Goal: Task Accomplishment & Management: Manage account settings

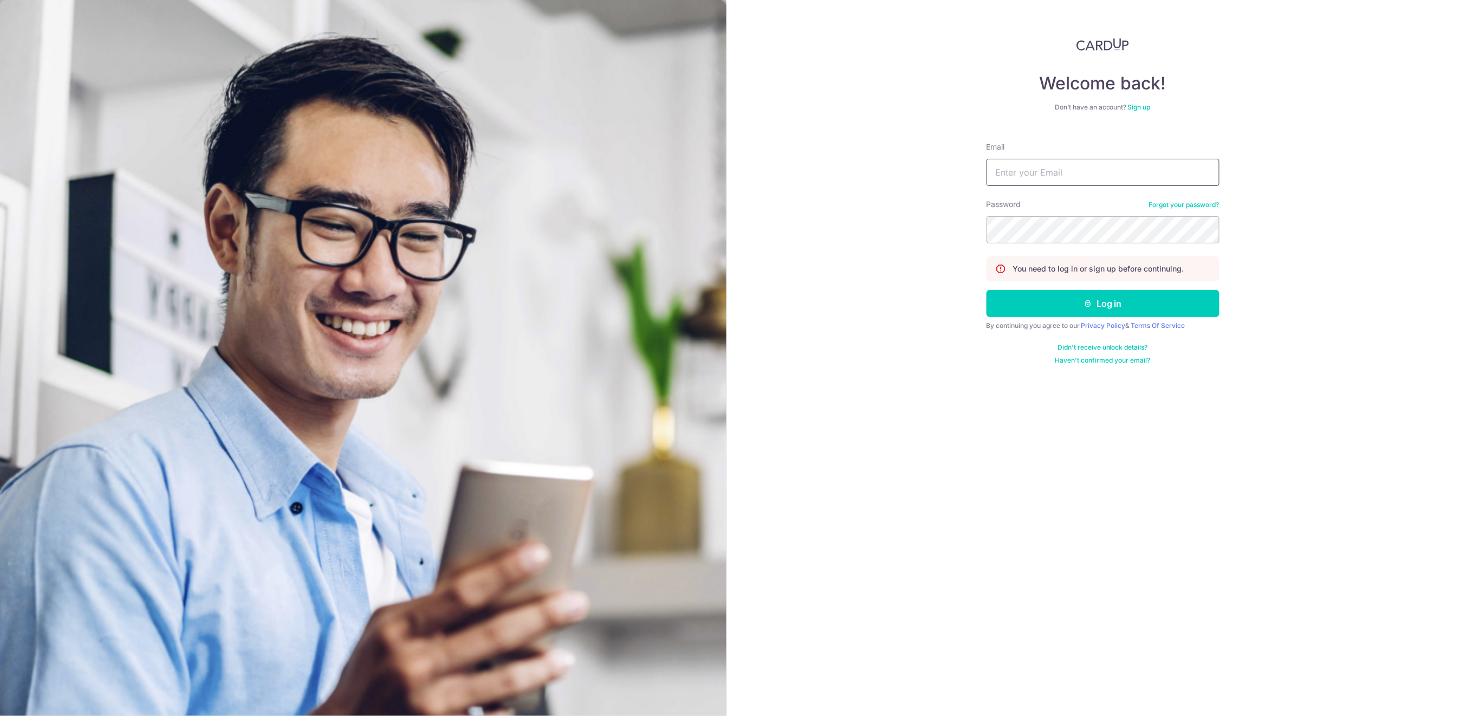
click at [1060, 172] on input "Email" at bounding box center [1103, 172] width 233 height 27
type input "[EMAIL_ADDRESS][DOMAIN_NAME]"
click at [1063, 311] on button "Log in" at bounding box center [1103, 303] width 233 height 27
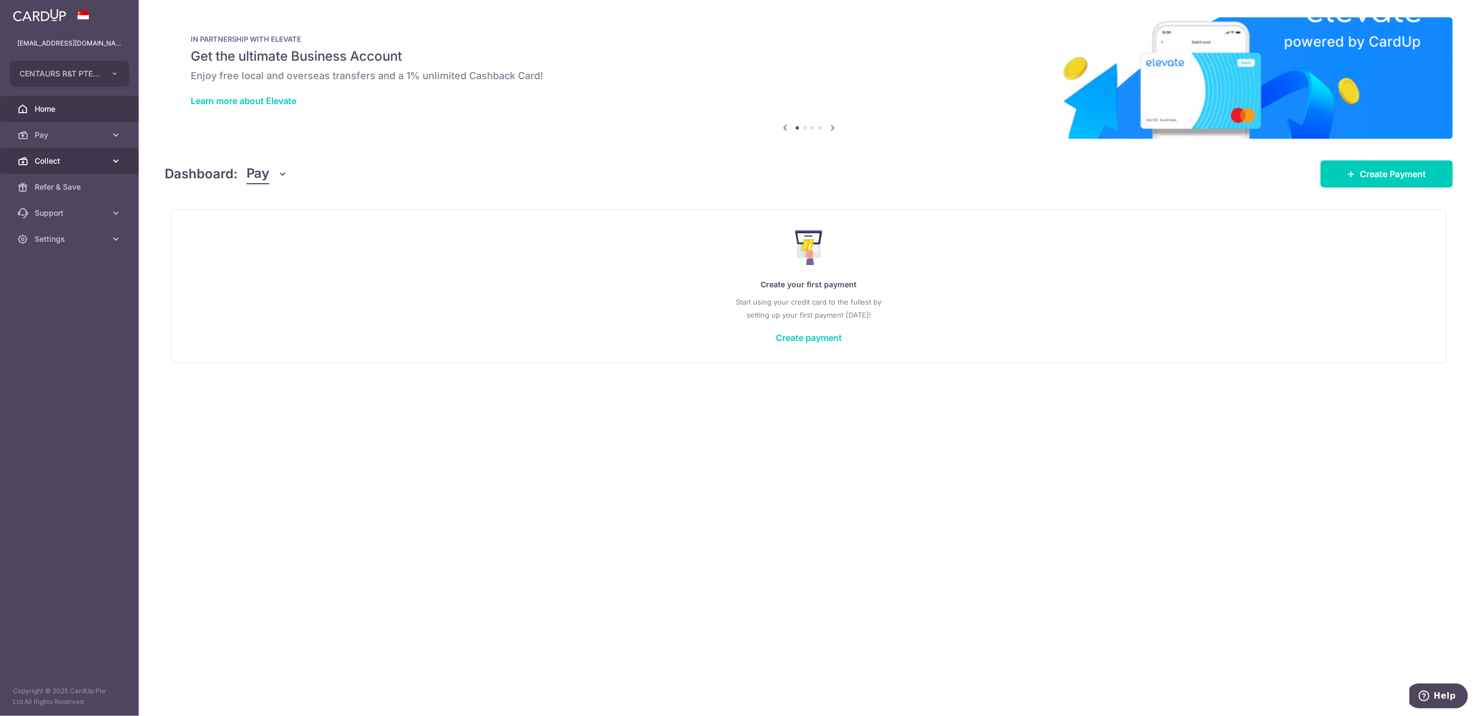
click at [55, 155] on span "Collect" at bounding box center [71, 160] width 72 height 11
